Goal: Information Seeking & Learning: Learn about a topic

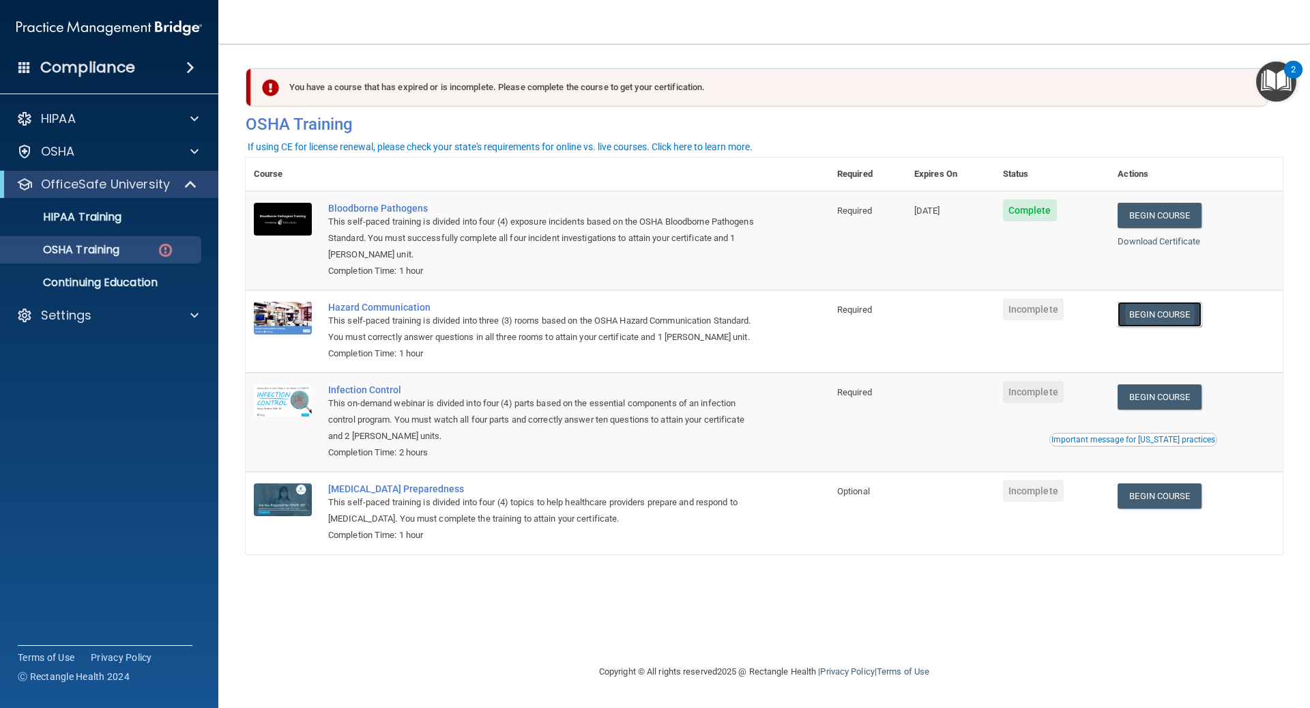
click at [1152, 317] on link "Begin Course" at bounding box center [1159, 314] width 83 height 25
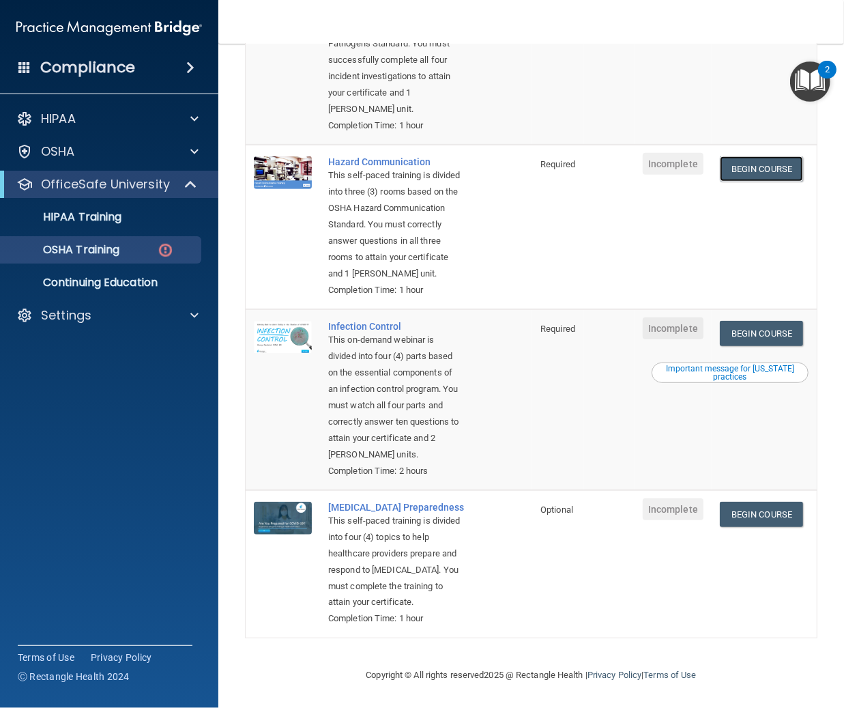
scroll to position [292, 0]
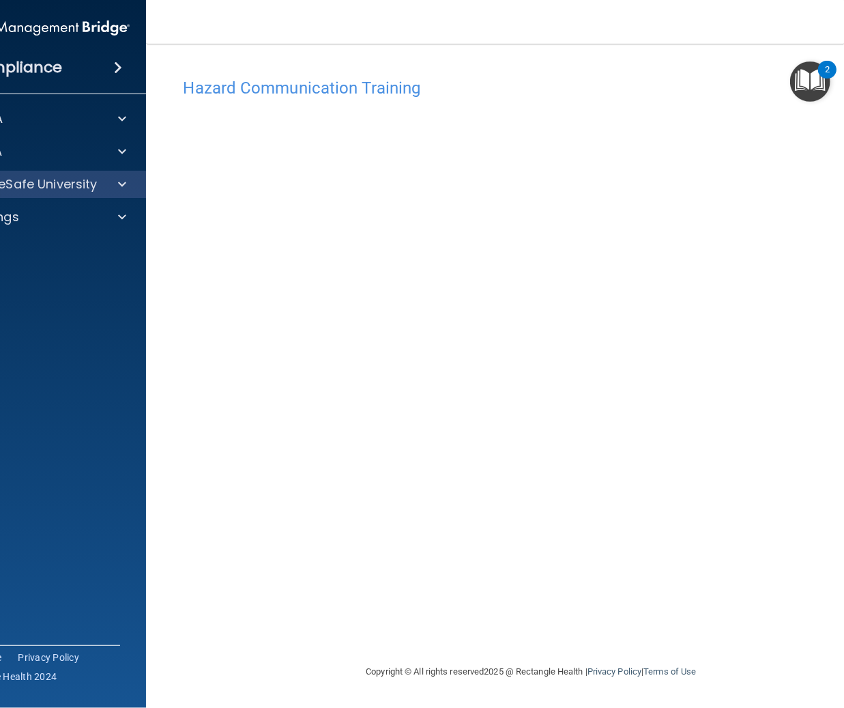
click at [121, 175] on div "OfficeSafe University" at bounding box center [37, 184] width 219 height 27
click at [119, 183] on span at bounding box center [122, 184] width 8 height 16
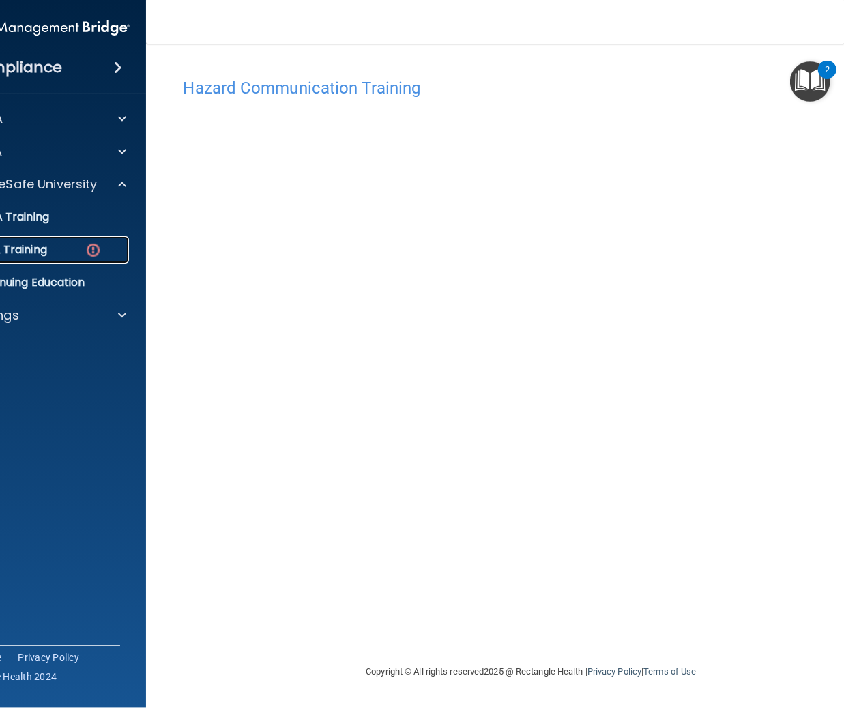
click at [90, 248] on img at bounding box center [93, 250] width 17 height 17
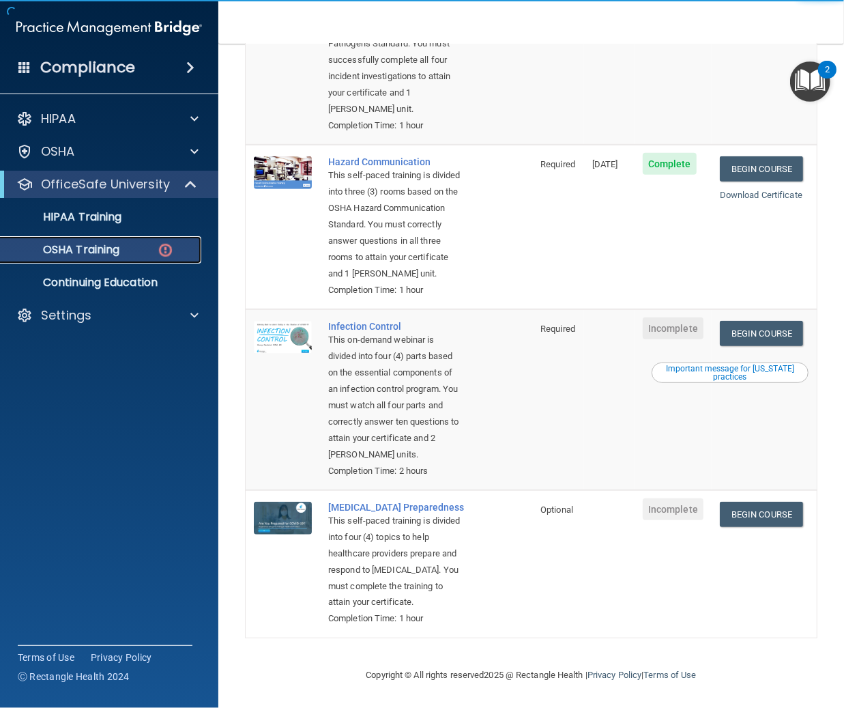
scroll to position [292, 0]
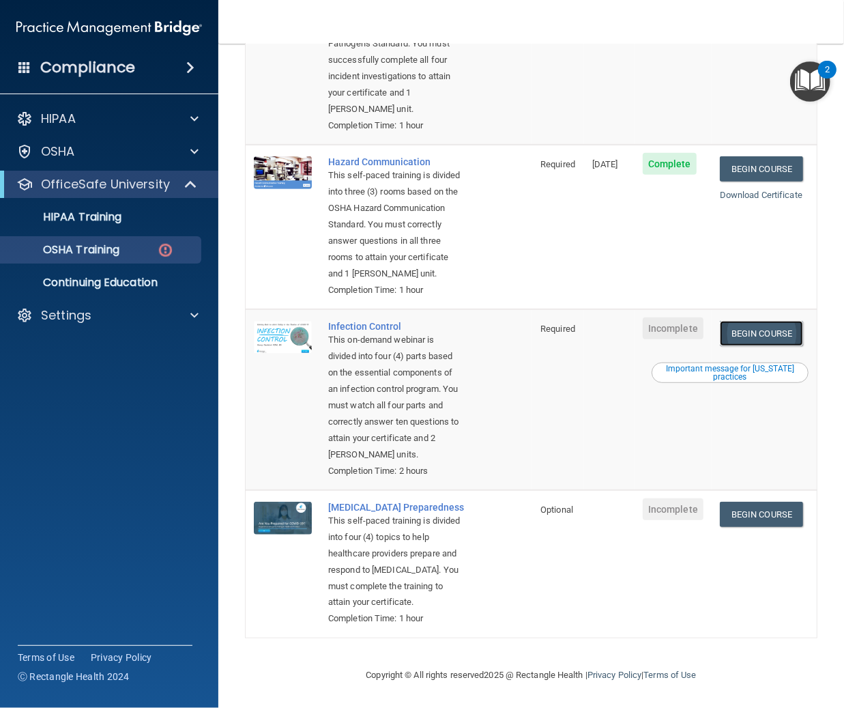
click at [758, 321] on link "Begin Course" at bounding box center [761, 333] width 83 height 25
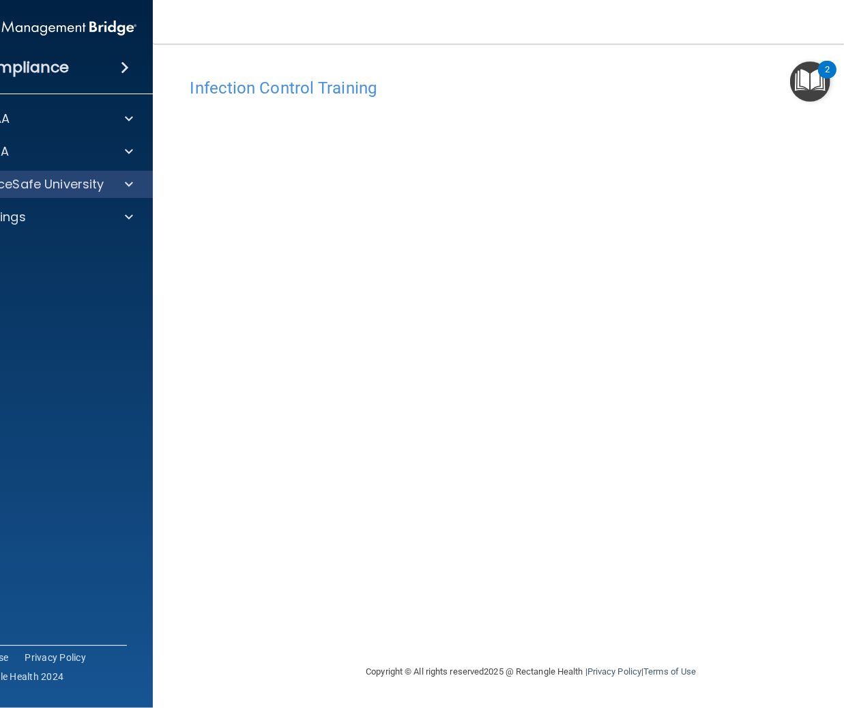
click at [73, 196] on div "OfficeSafe University" at bounding box center [43, 184] width 219 height 27
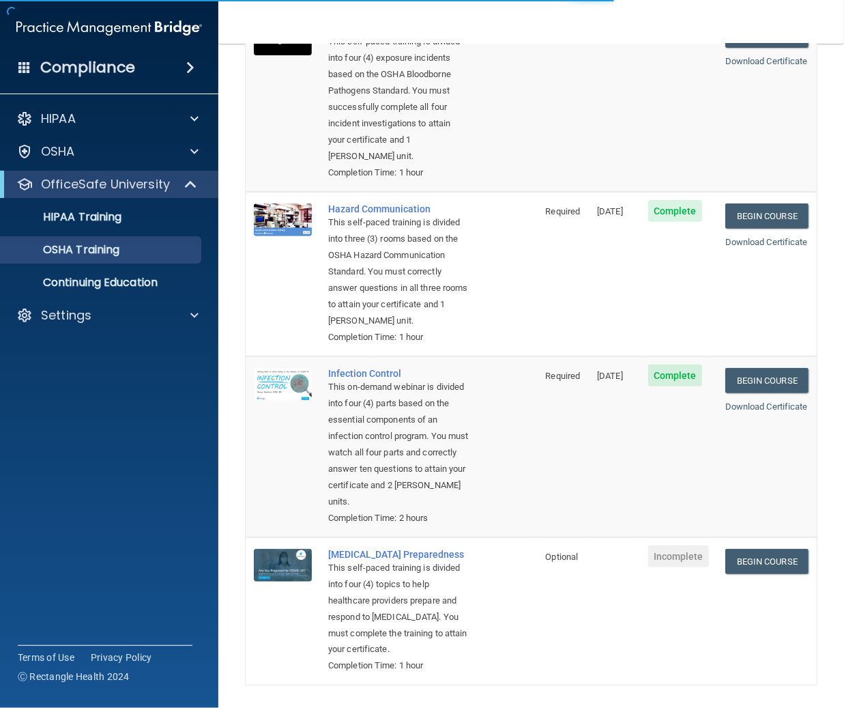
scroll to position [254, 0]
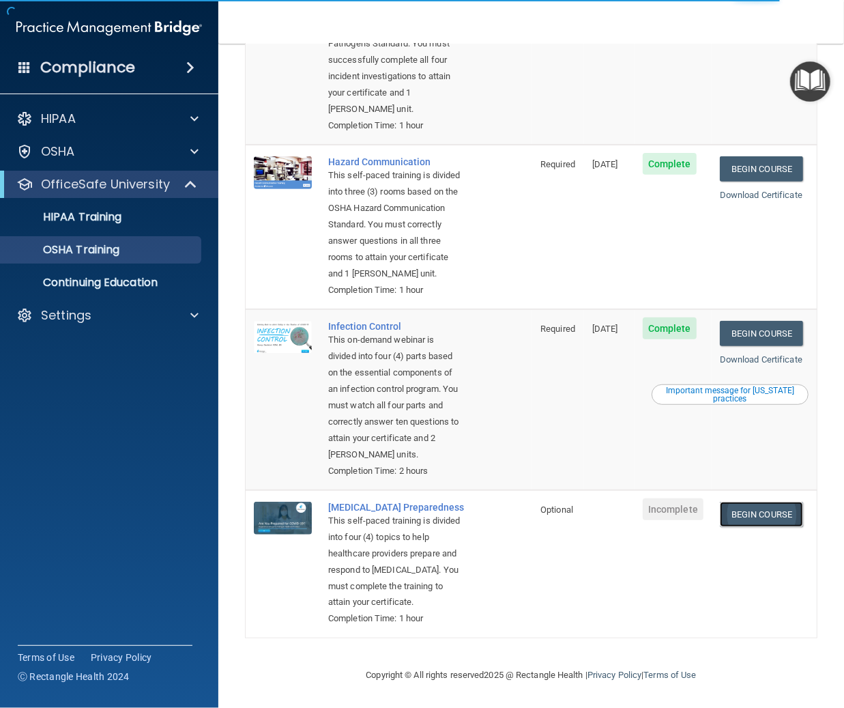
click at [759, 502] on link "Begin Course" at bounding box center [761, 514] width 83 height 25
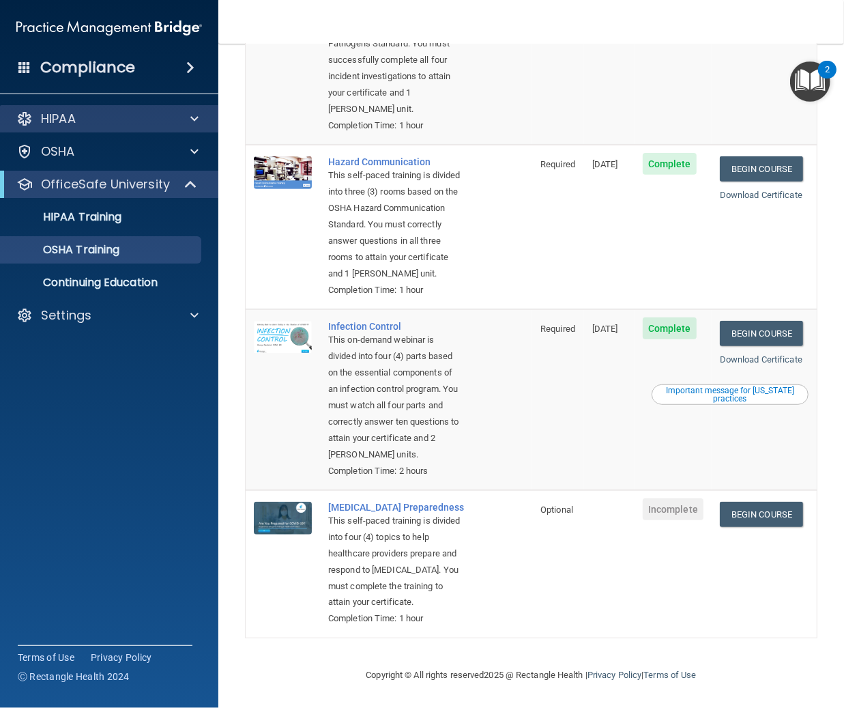
click at [128, 131] on div "HIPAA" at bounding box center [109, 118] width 219 height 27
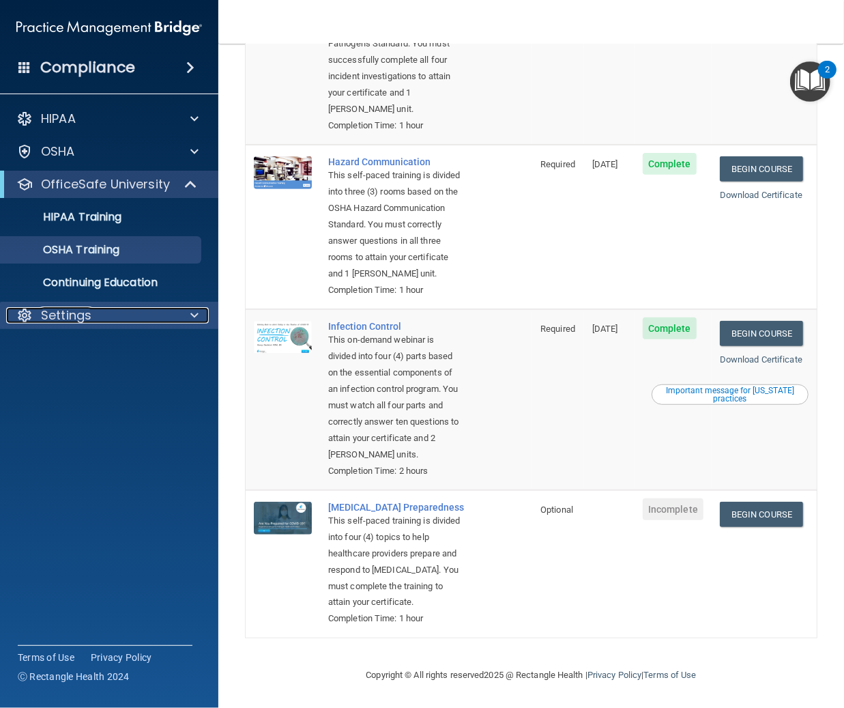
click at [173, 314] on div "Settings" at bounding box center [90, 315] width 169 height 16
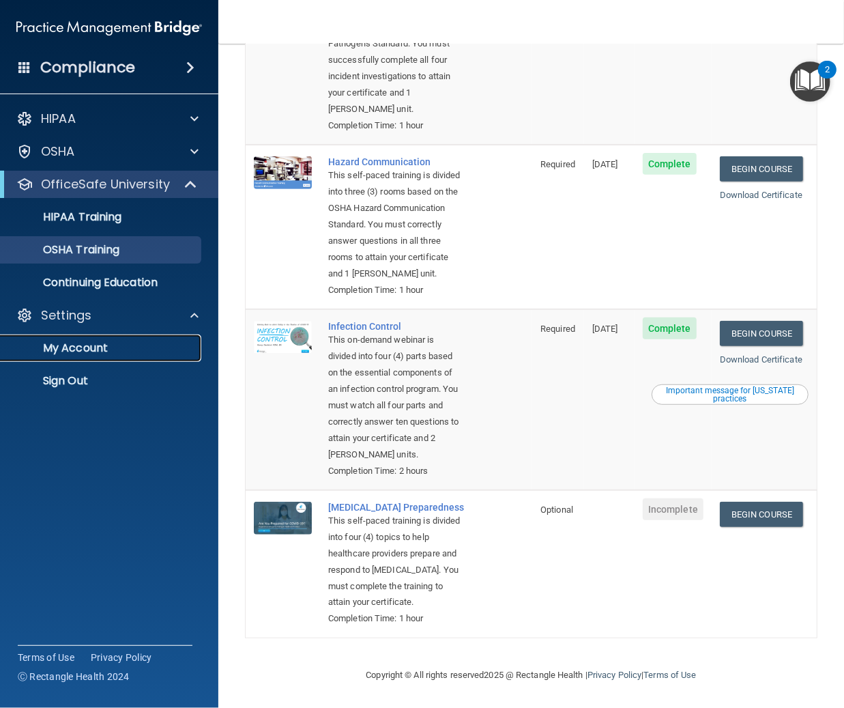
click at [173, 344] on p "My Account" at bounding box center [102, 348] width 186 height 14
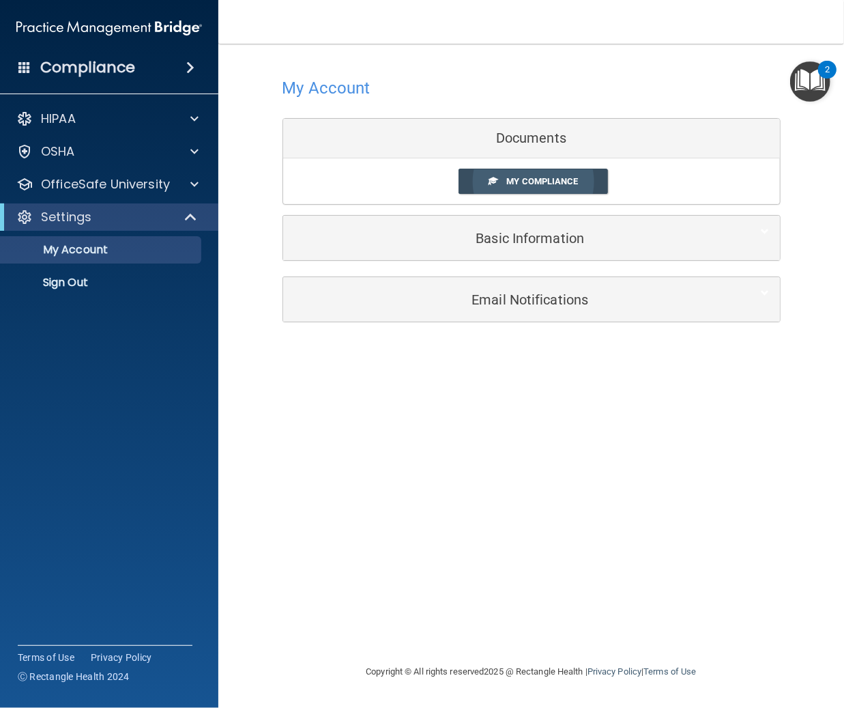
click at [541, 183] on span "My Compliance" at bounding box center [542, 181] width 72 height 10
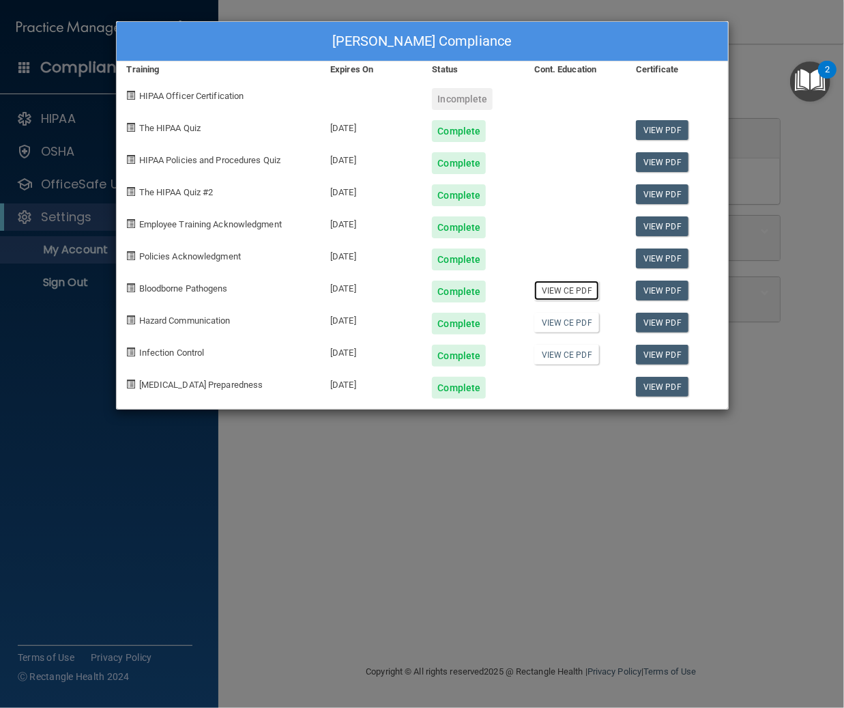
click at [568, 287] on link "View CE PDF" at bounding box center [566, 290] width 65 height 20
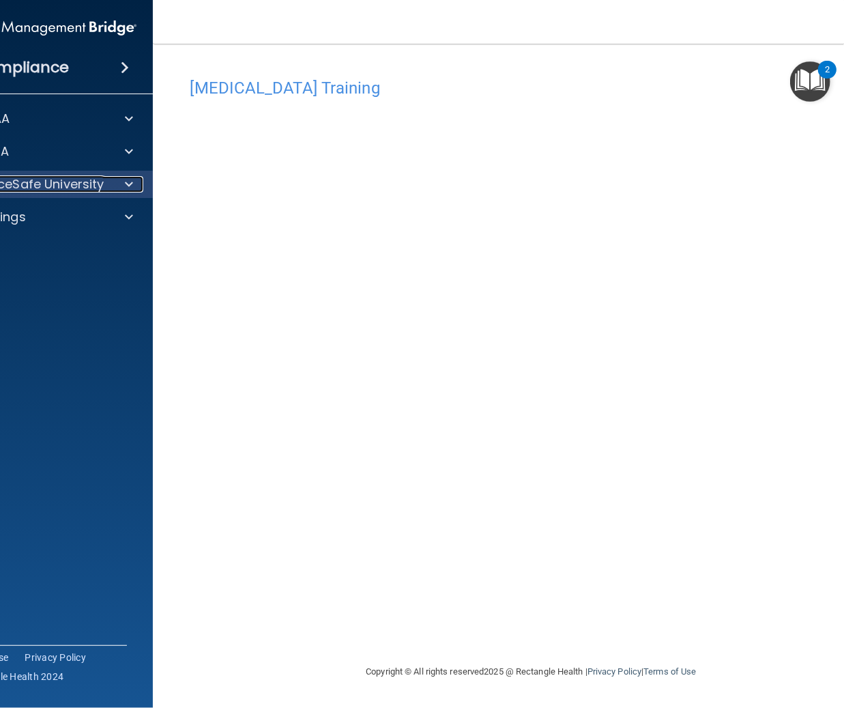
click at [48, 179] on p "OfficeSafe University" at bounding box center [39, 184] width 129 height 16
